Goal: Information Seeking & Learning: Find specific fact

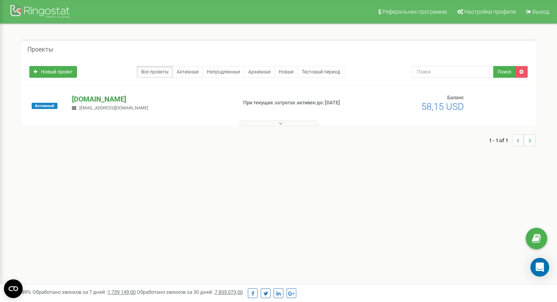
click at [93, 99] on p "[DOMAIN_NAME]" at bounding box center [151, 99] width 158 height 10
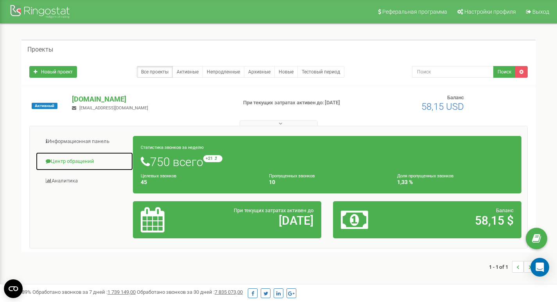
click at [80, 163] on link "Центр обращений" at bounding box center [85, 161] width 98 height 19
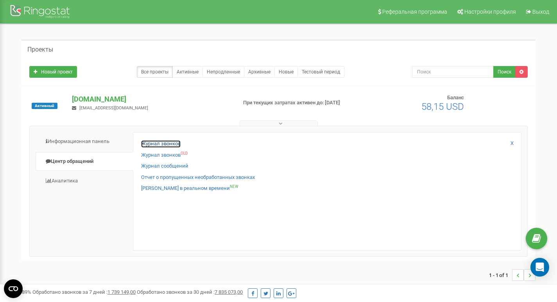
click at [156, 144] on link "Журнал звонков" at bounding box center [161, 143] width 40 height 7
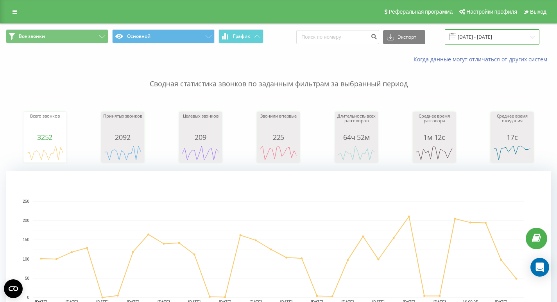
click at [480, 39] on input "19.08.2025 - 19.09.2025" at bounding box center [492, 36] width 95 height 15
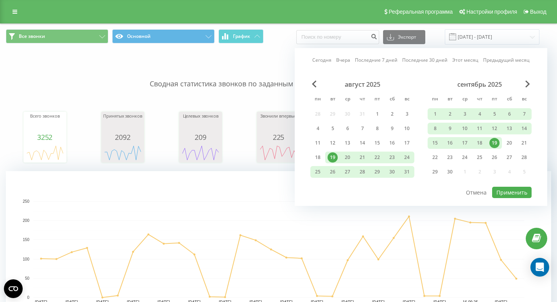
click at [495, 142] on div "19" at bounding box center [495, 143] width 10 height 10
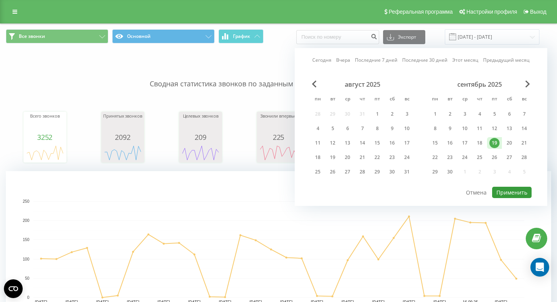
click at [513, 193] on button "Применить" at bounding box center [513, 192] width 40 height 11
type input "[DATE] - [DATE]"
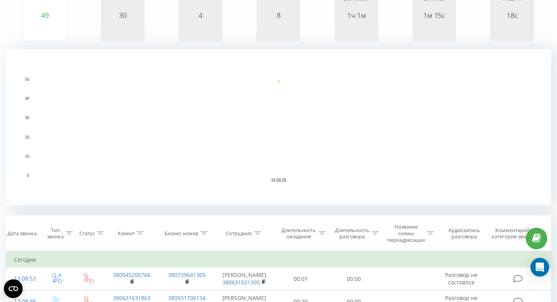
scroll to position [125, 0]
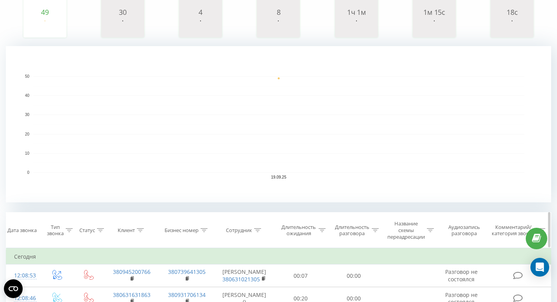
click at [257, 232] on icon at bounding box center [257, 230] width 7 height 4
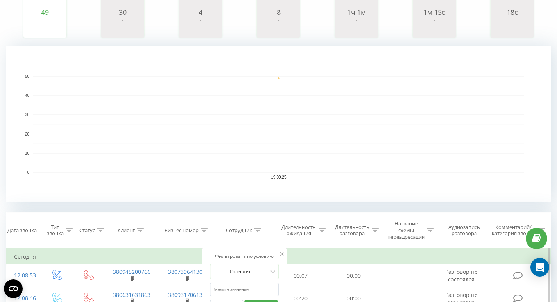
click at [245, 287] on input "text" at bounding box center [244, 290] width 69 height 14
type input "sliusarenko"
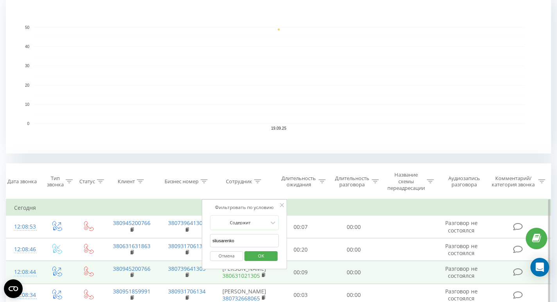
scroll to position [177, 0]
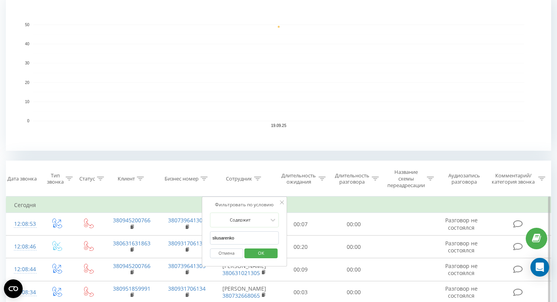
click at [261, 255] on span "OK" at bounding box center [261, 253] width 22 height 12
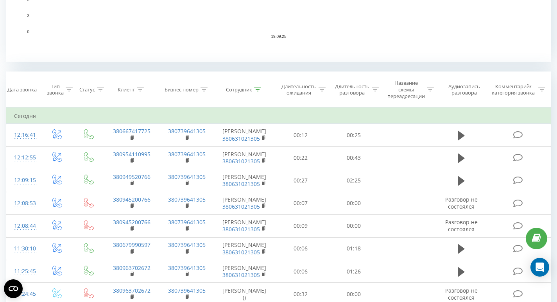
scroll to position [228, 0]
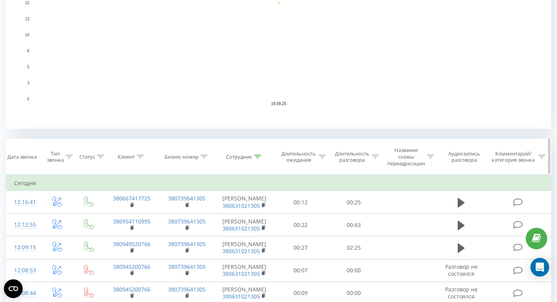
scroll to position [209, 0]
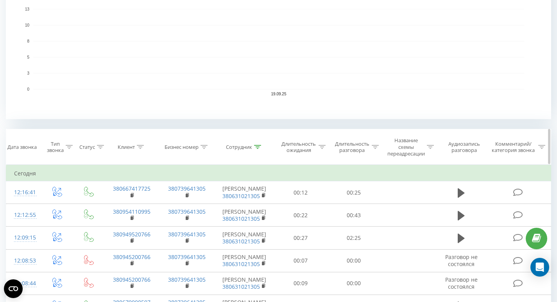
click at [255, 149] on icon at bounding box center [257, 147] width 7 height 4
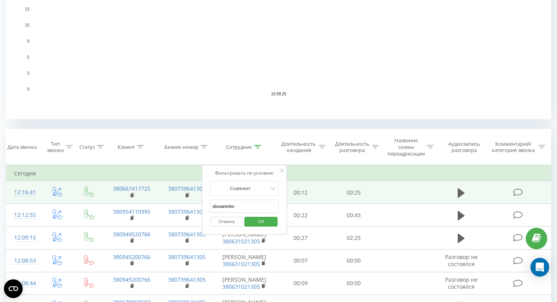
drag, startPoint x: 249, startPoint y: 206, endPoint x: 182, endPoint y: 200, distance: 67.9
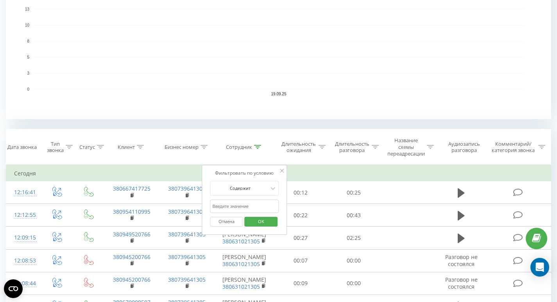
click at [280, 171] on icon at bounding box center [282, 171] width 4 height 4
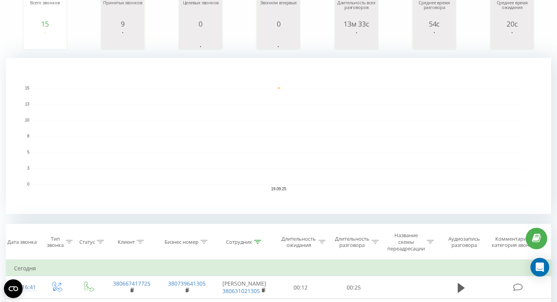
scroll to position [100, 0]
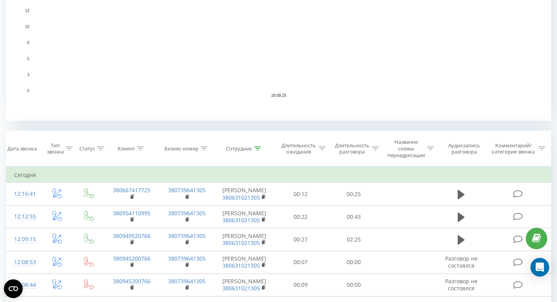
scroll to position [209, 0]
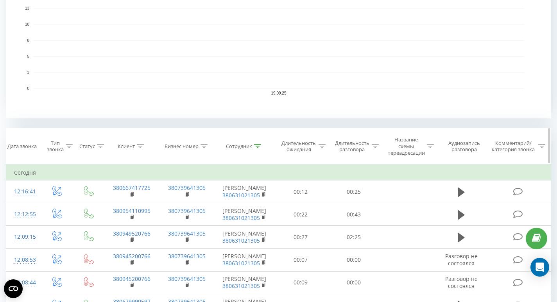
click at [261, 146] on icon at bounding box center [257, 146] width 7 height 4
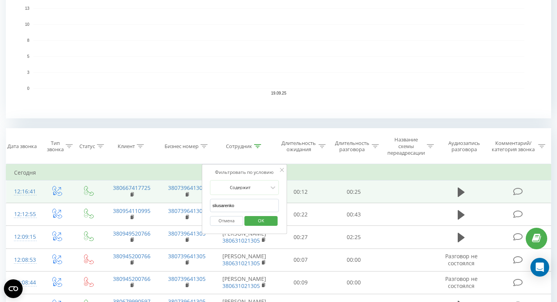
drag, startPoint x: 253, startPoint y: 205, endPoint x: 177, endPoint y: 205, distance: 75.5
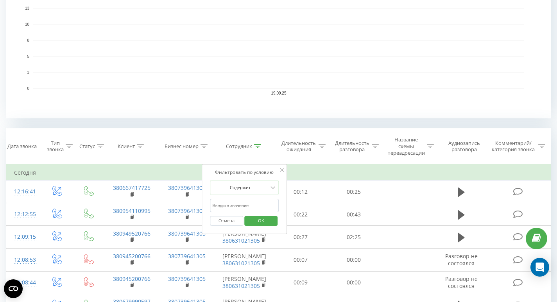
click at [239, 206] on input "text" at bounding box center [244, 206] width 69 height 14
type input "[PERSON_NAME] (SIP)"
click at [262, 220] on span "OK" at bounding box center [261, 221] width 22 height 12
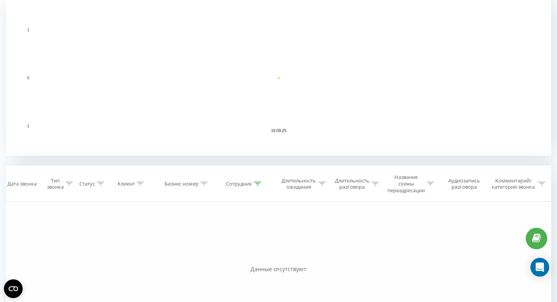
scroll to position [173, 0]
click at [256, 183] on icon at bounding box center [257, 183] width 7 height 4
drag, startPoint x: 265, startPoint y: 244, endPoint x: 188, endPoint y: 239, distance: 76.8
click at [188, 239] on div "Фильтровать по условию Равно Введите значение Отмена OK Фильтровать по условию …" at bounding box center [279, 289] width 546 height 176
click at [227, 242] on input "text" at bounding box center [244, 243] width 69 height 14
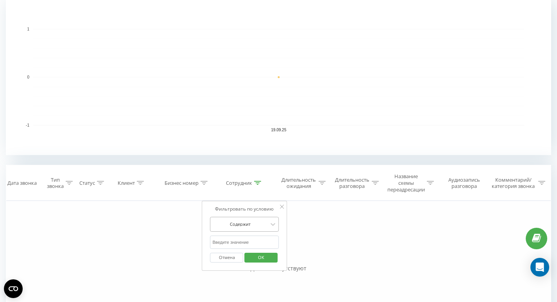
type input "kutsopera"
click at [252, 257] on span "OK" at bounding box center [261, 258] width 22 height 12
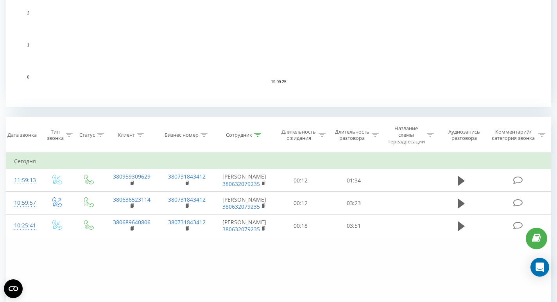
scroll to position [224, 0]
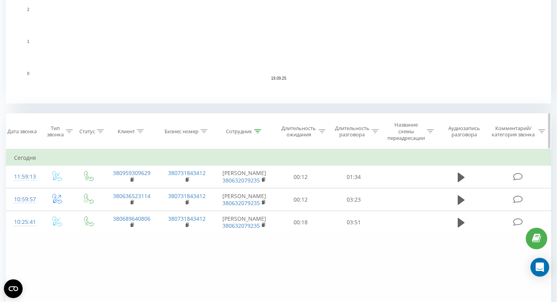
click at [257, 133] on icon at bounding box center [257, 131] width 7 height 4
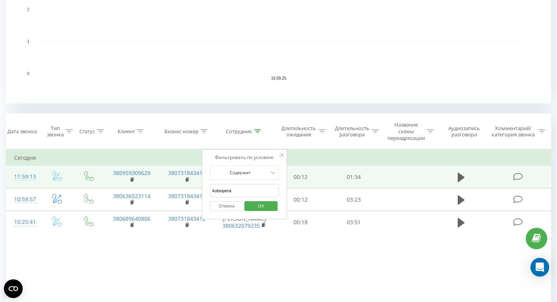
drag, startPoint x: 245, startPoint y: 192, endPoint x: 197, endPoint y: 192, distance: 47.3
click at [197, 192] on table "Фильтровать по условию Равно Введите значение Отмена OK Фильтровать по условию …" at bounding box center [279, 191] width 546 height 85
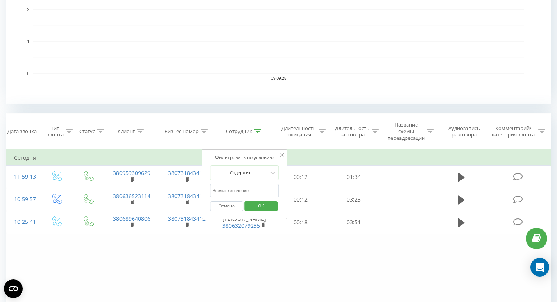
click at [226, 190] on input "text" at bounding box center [244, 191] width 69 height 14
type input "sliusarenko"
click at [262, 205] on span "OK" at bounding box center [261, 206] width 22 height 12
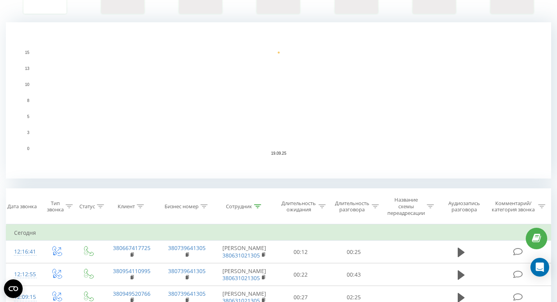
scroll to position [216, 0]
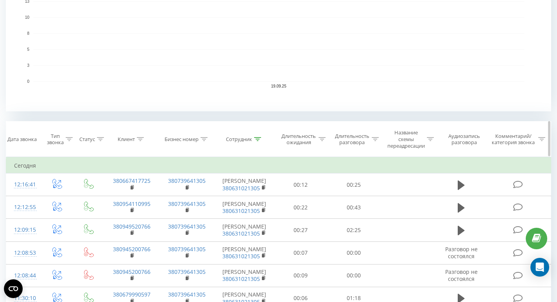
click at [255, 141] on icon at bounding box center [257, 139] width 7 height 4
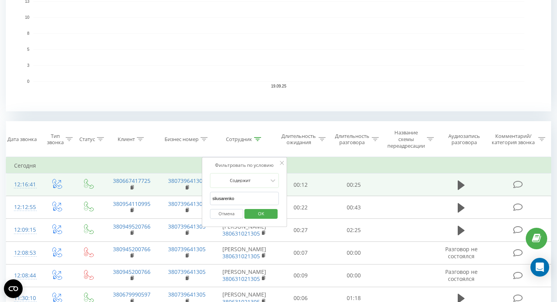
drag, startPoint x: 253, startPoint y: 198, endPoint x: 178, endPoint y: 198, distance: 74.3
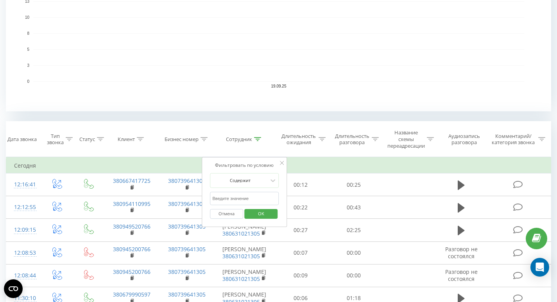
click at [223, 198] on input "text" at bounding box center [244, 199] width 69 height 14
type input "[PERSON_NAME] (SIP)"
click at [259, 213] on span "OK" at bounding box center [261, 214] width 22 height 12
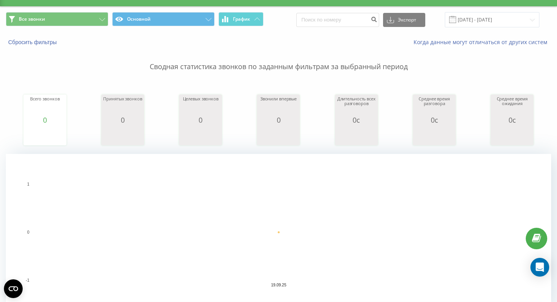
scroll to position [11, 0]
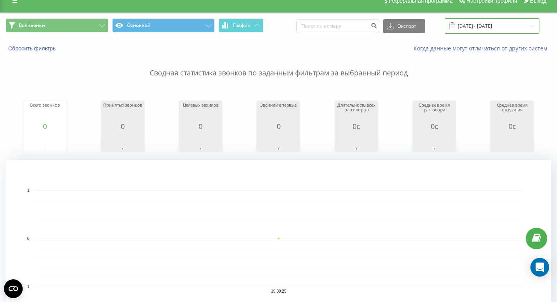
click at [478, 27] on input "[DATE] - [DATE]" at bounding box center [492, 25] width 95 height 15
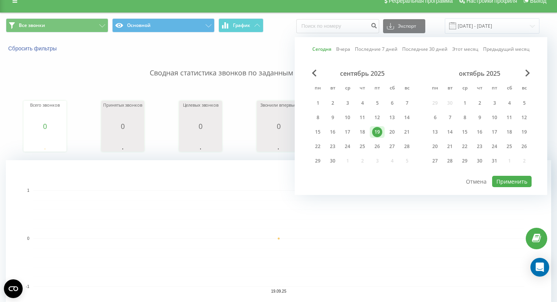
click at [378, 134] on div "19" at bounding box center [377, 132] width 10 height 10
click at [511, 182] on button "Применить" at bounding box center [513, 181] width 40 height 11
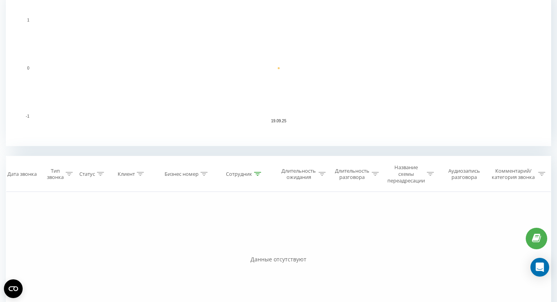
scroll to position [184, 0]
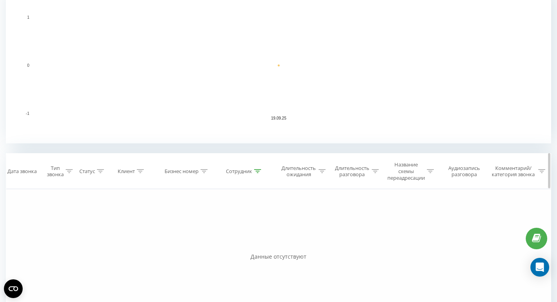
click at [258, 173] on icon at bounding box center [257, 171] width 7 height 4
drag, startPoint x: 263, startPoint y: 230, endPoint x: 248, endPoint y: 230, distance: 14.9
click at [248, 230] on input "[PERSON_NAME] (SIP)" at bounding box center [244, 231] width 69 height 14
click at [264, 230] on input "[PERSON_NAME] (SIP)" at bounding box center [244, 231] width 69 height 14
type input "[PERSON_NAME]"
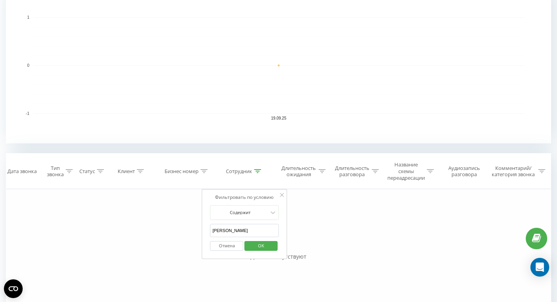
click at [227, 286] on div "Фильтровать по условию Равно Введите значение Отмена OK Фильтровать по условию …" at bounding box center [279, 277] width 546 height 176
click at [265, 248] on span "OK" at bounding box center [261, 246] width 22 height 12
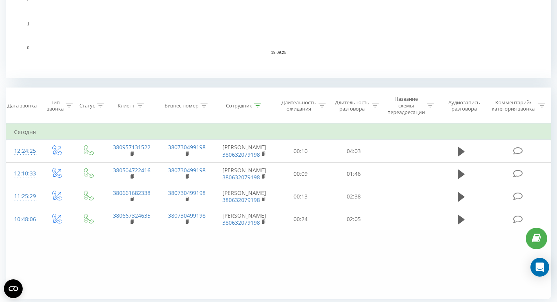
scroll to position [277, 0]
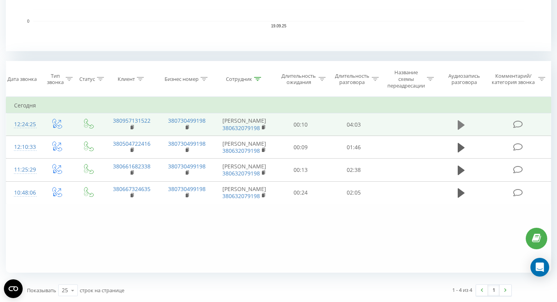
click at [460, 128] on icon at bounding box center [461, 124] width 7 height 9
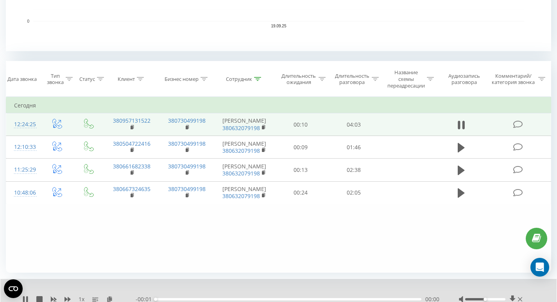
scroll to position [307, 0]
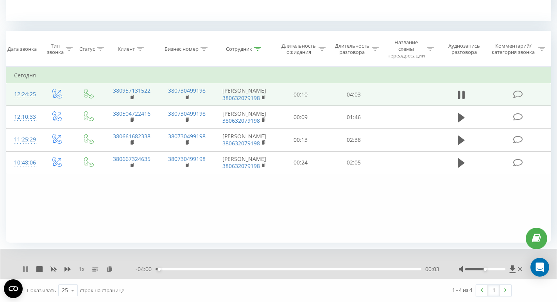
click at [25, 268] on icon at bounding box center [24, 269] width 2 height 6
